Goal: Transaction & Acquisition: Subscribe to service/newsletter

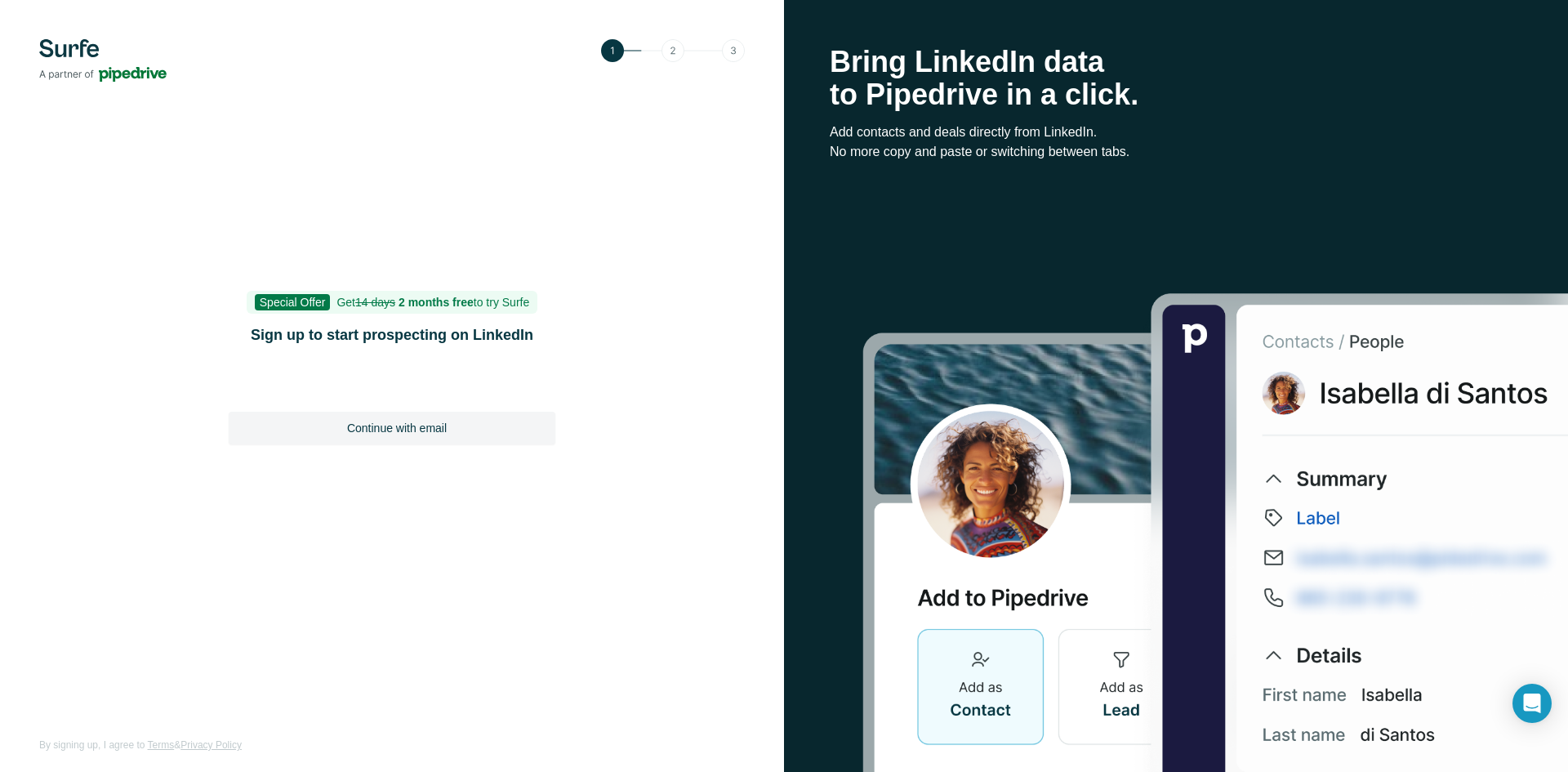
click at [375, 437] on div "Continue with email" at bounding box center [392, 427] width 326 height 32
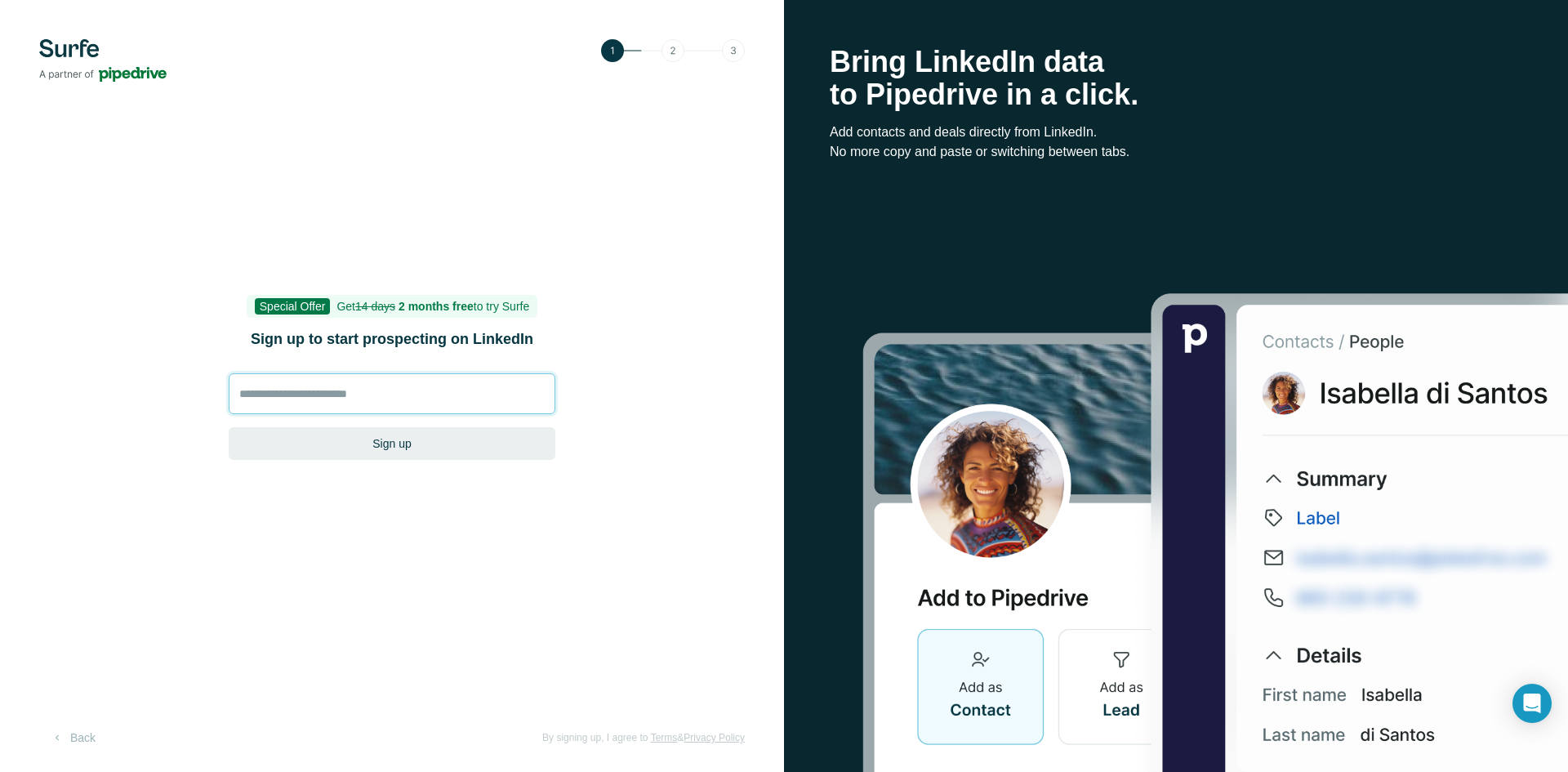
click at [377, 393] on input at bounding box center [392, 394] width 326 height 41
type input "**********"
click at [229, 427] on button "Sign up" at bounding box center [392, 443] width 326 height 32
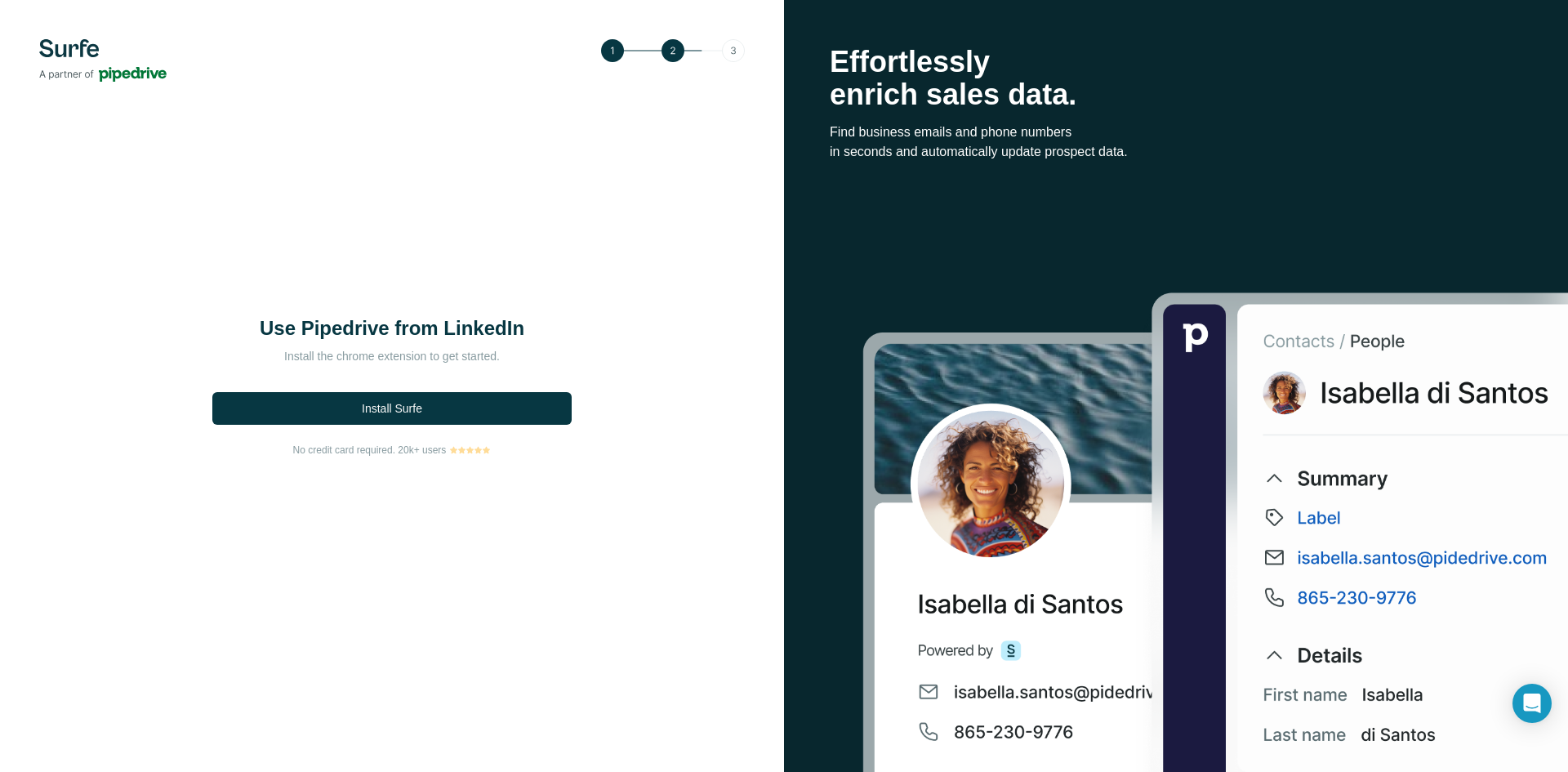
click at [430, 406] on button "Install Surfe" at bounding box center [392, 408] width 360 height 32
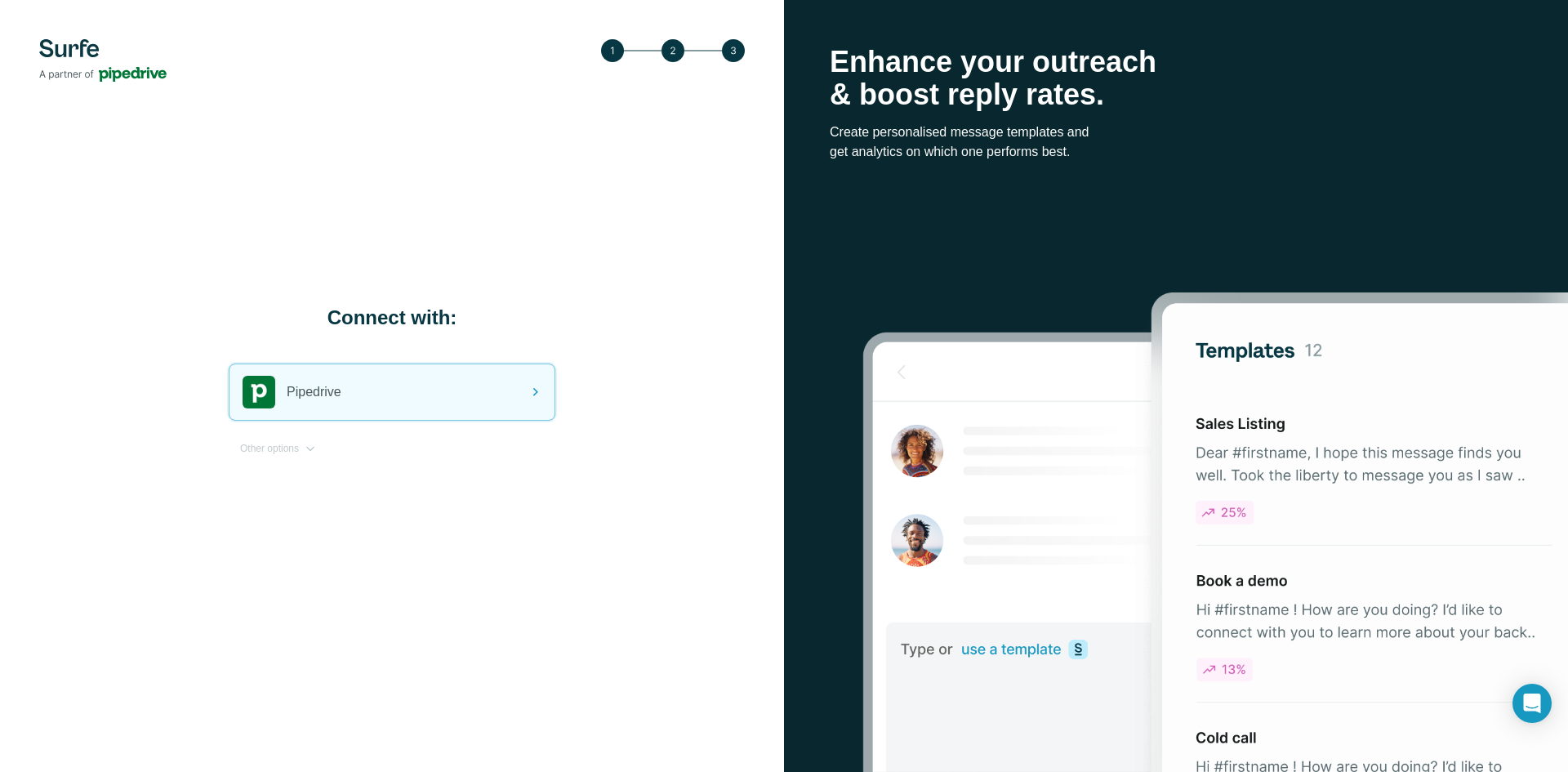
click at [497, 400] on div "Pipedrive" at bounding box center [392, 392] width 325 height 56
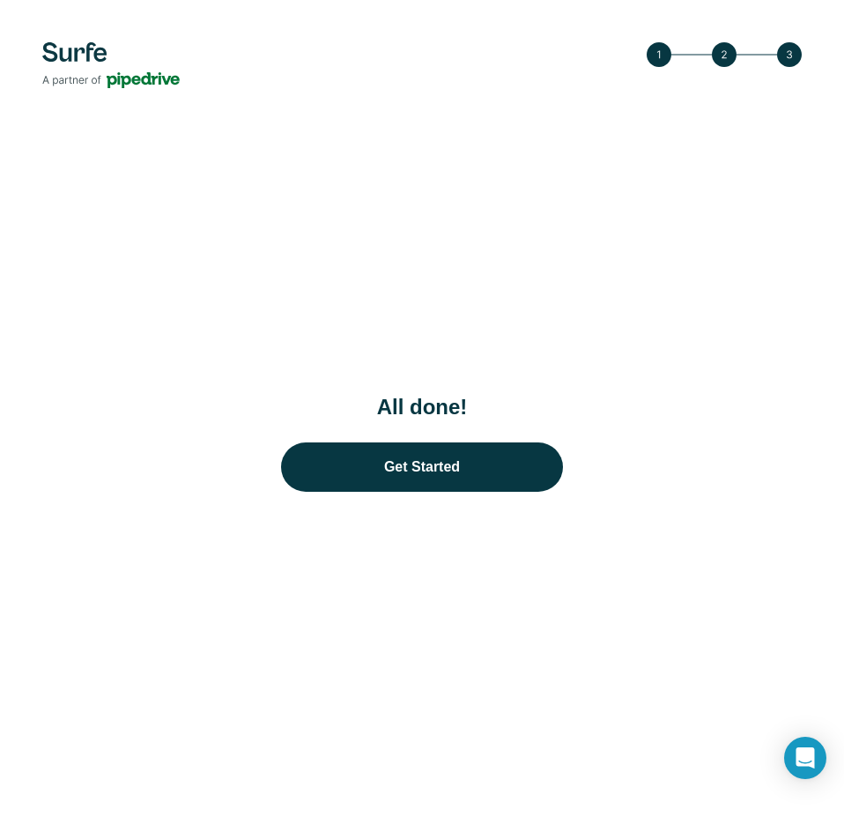
click at [490, 457] on link "Get Started" at bounding box center [422, 466] width 282 height 49
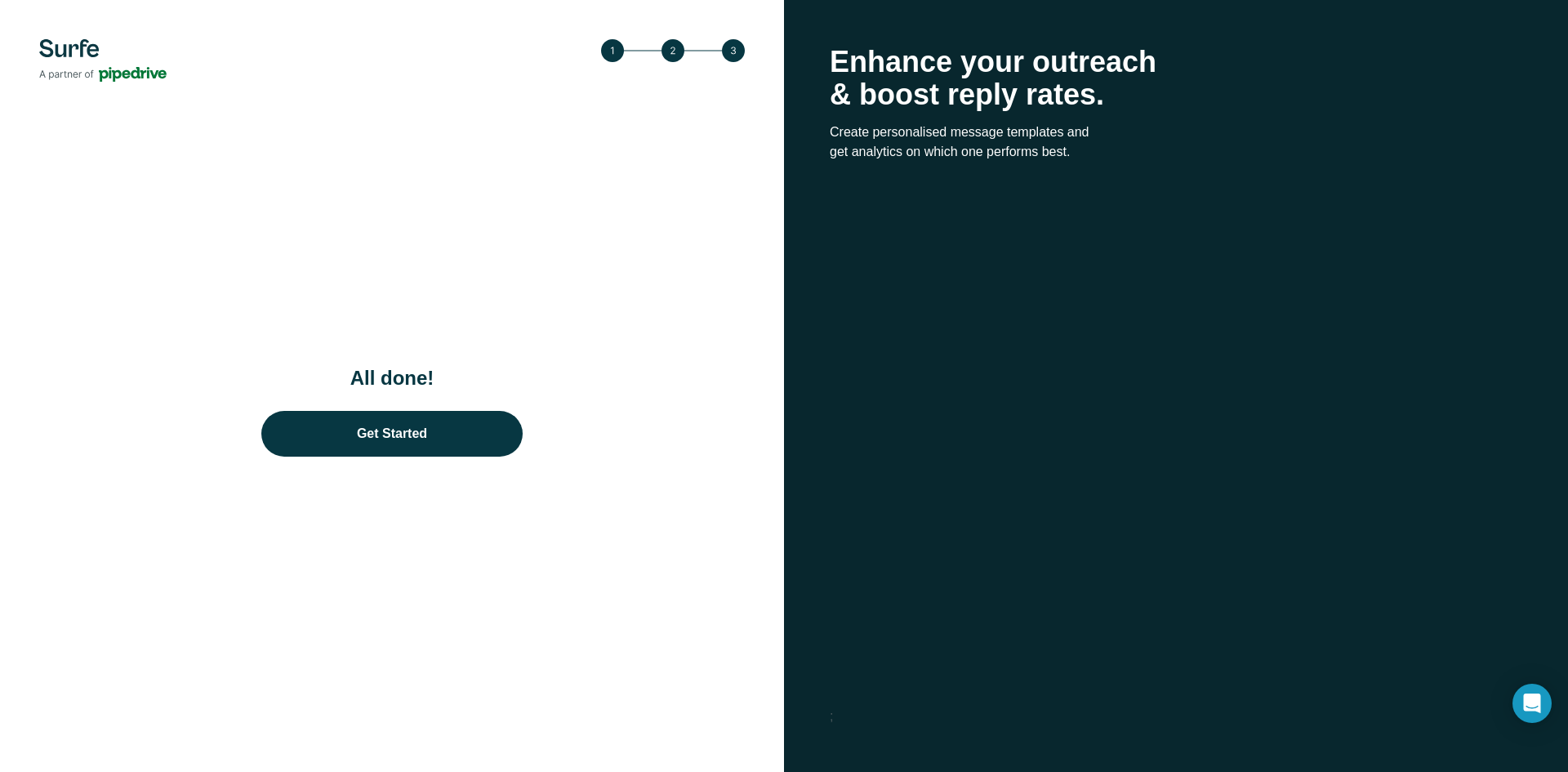
click at [401, 442] on link "Get Started" at bounding box center [392, 433] width 261 height 45
